Goal: Task Accomplishment & Management: Complete application form

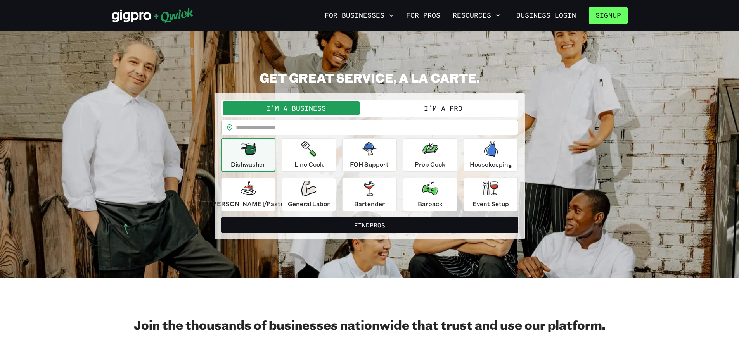
click at [606, 13] on button "Signup" at bounding box center [608, 15] width 39 height 16
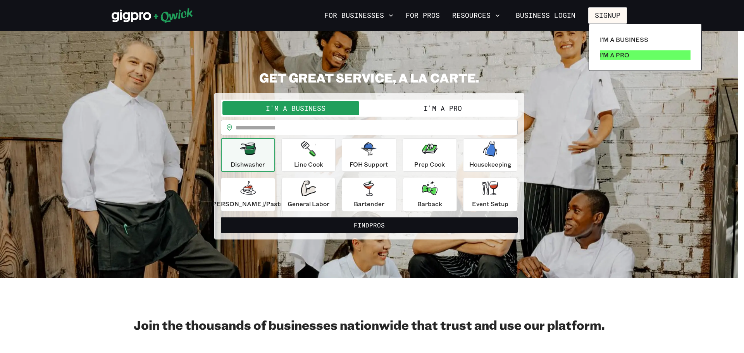
click at [625, 51] on p "I'm a Pro" at bounding box center [614, 54] width 29 height 9
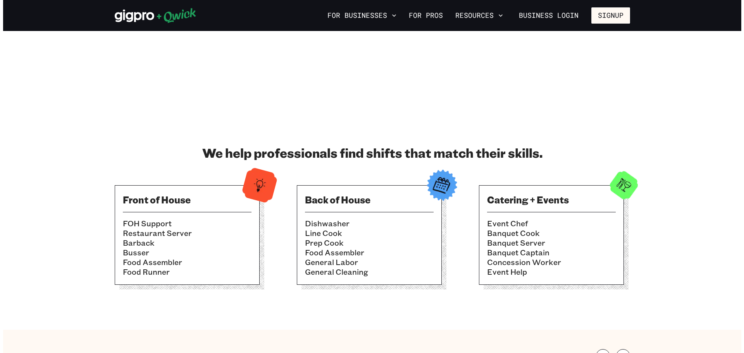
scroll to position [167, 0]
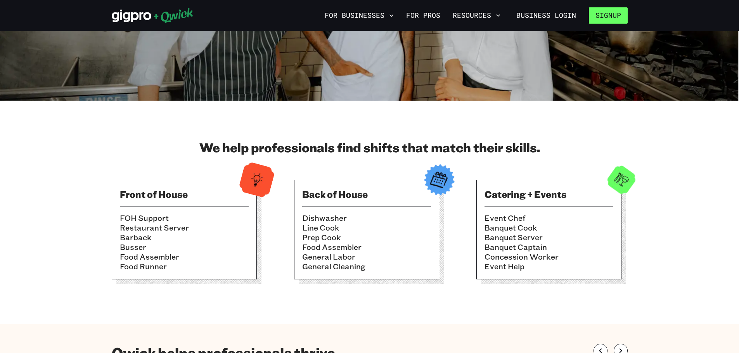
click at [606, 17] on button "Signup" at bounding box center [608, 15] width 39 height 16
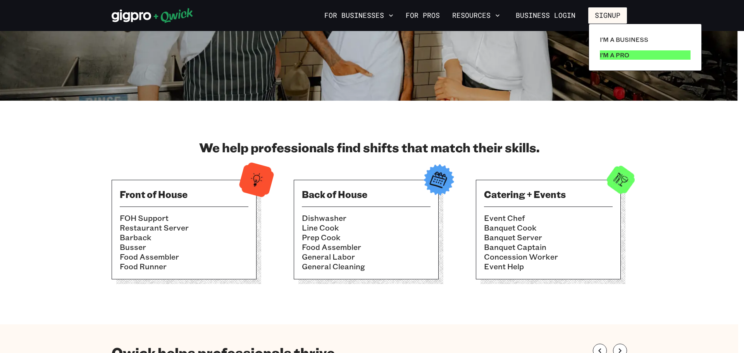
click at [618, 53] on p "I'm a Pro" at bounding box center [614, 54] width 29 height 9
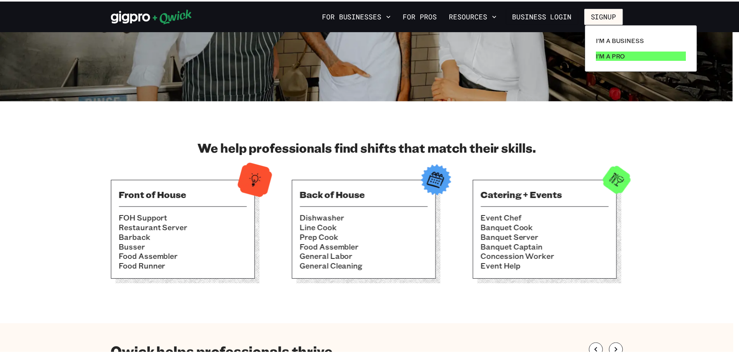
scroll to position [0, 0]
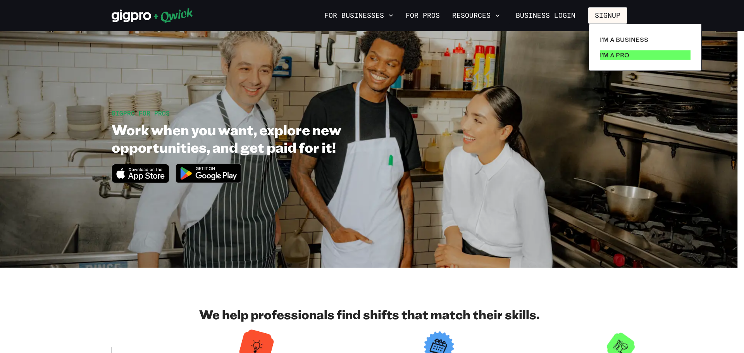
click at [629, 59] on link "I'm a Pro" at bounding box center [645, 55] width 97 height 16
click at [621, 54] on p "I'm a Pro" at bounding box center [614, 54] width 29 height 9
drag, startPoint x: 449, startPoint y: 139, endPoint x: 608, endPoint y: 145, distance: 158.3
click at [608, 145] on div at bounding box center [372, 176] width 744 height 353
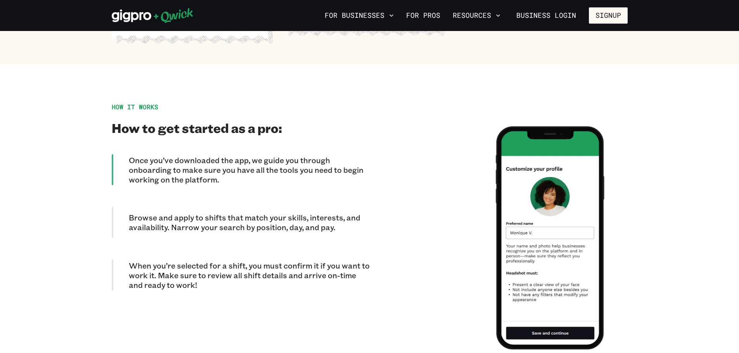
scroll to position [623, 0]
